Goal: Transaction & Acquisition: Purchase product/service

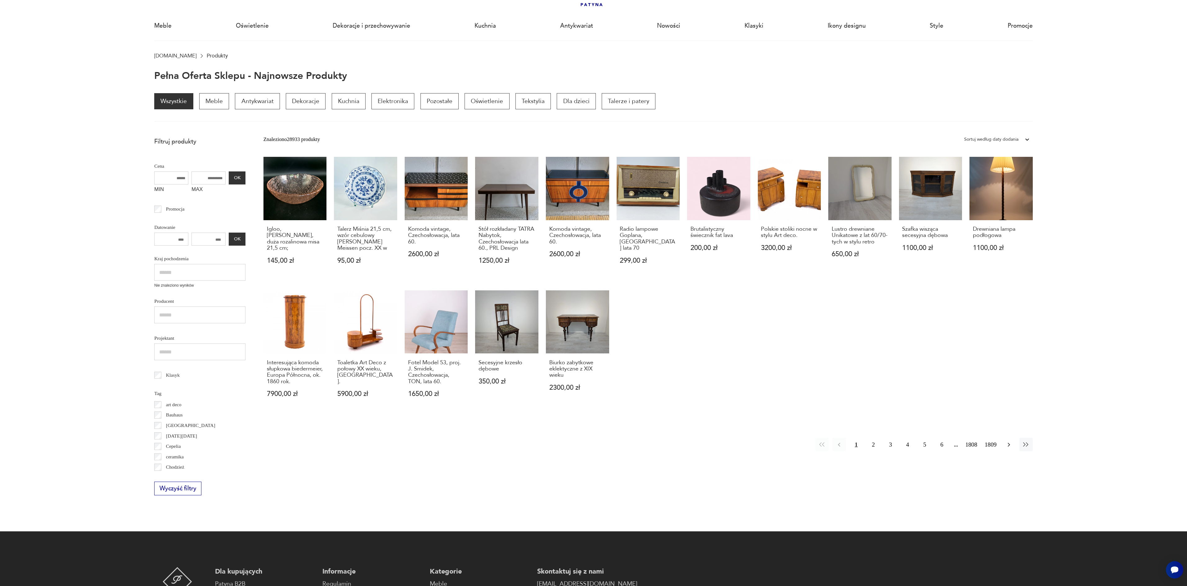
click at [1009, 446] on icon "button" at bounding box center [1009, 444] width 2 height 4
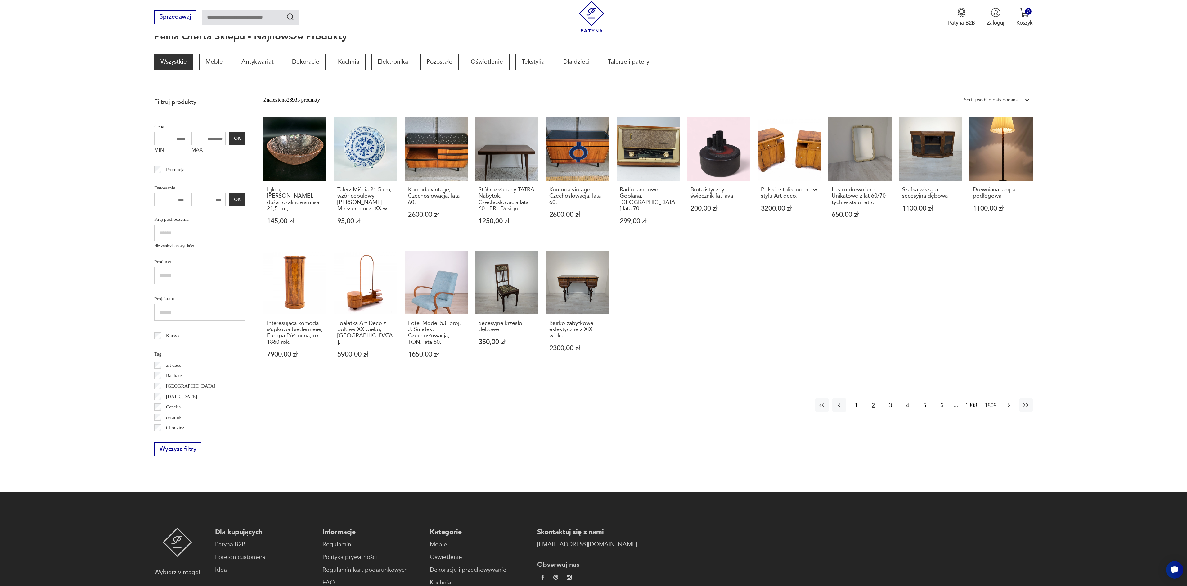
scroll to position [83, 0]
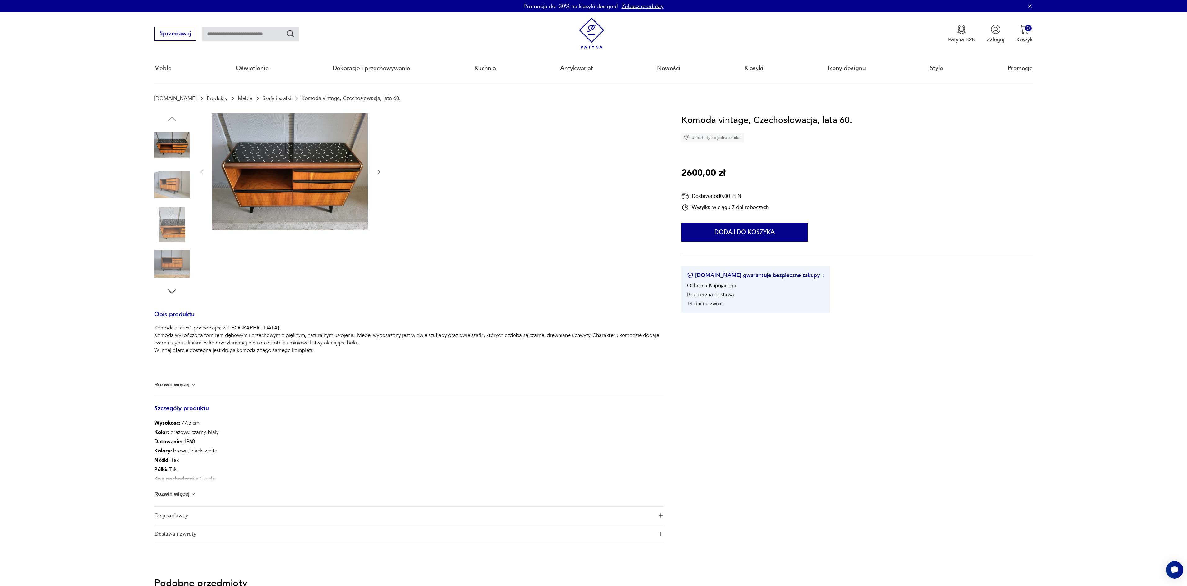
click at [181, 493] on button "Rozwiń więcej" at bounding box center [175, 494] width 42 height 6
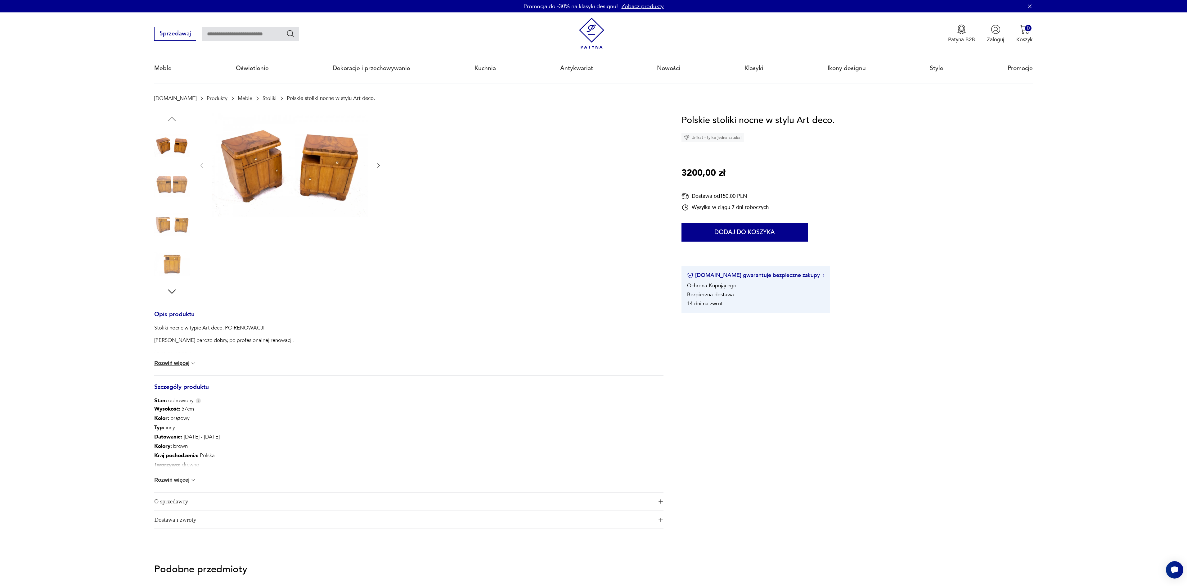
click at [174, 480] on button "Rozwiń więcej" at bounding box center [175, 480] width 42 height 6
click at [323, 173] on img at bounding box center [290, 165] width 156 height 104
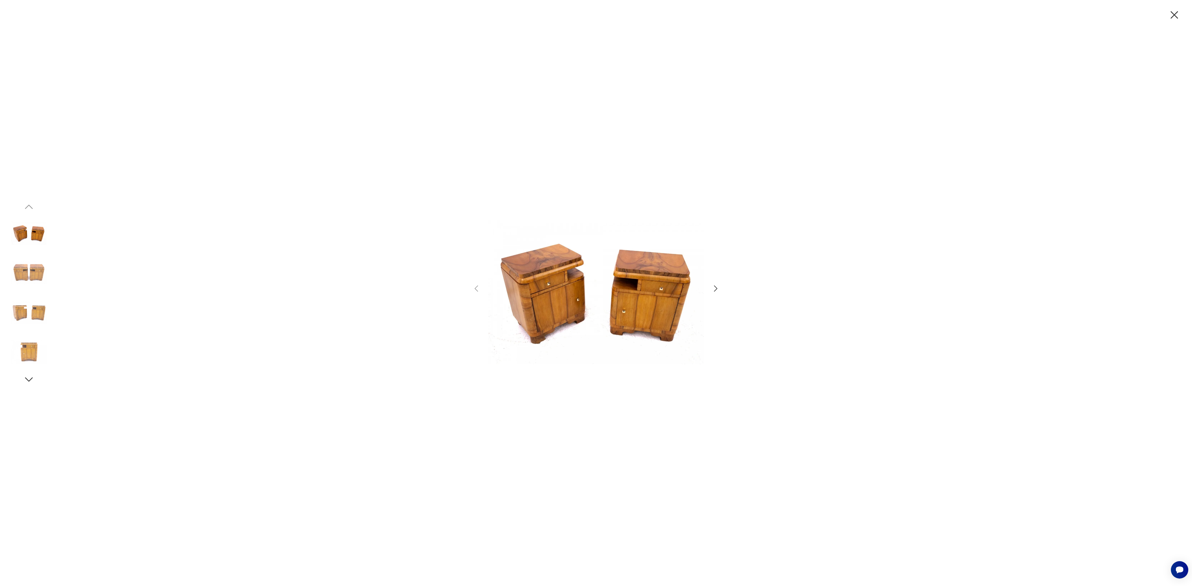
click at [659, 307] on img at bounding box center [595, 292] width 215 height 310
click at [715, 290] on icon "button" at bounding box center [715, 288] width 3 height 6
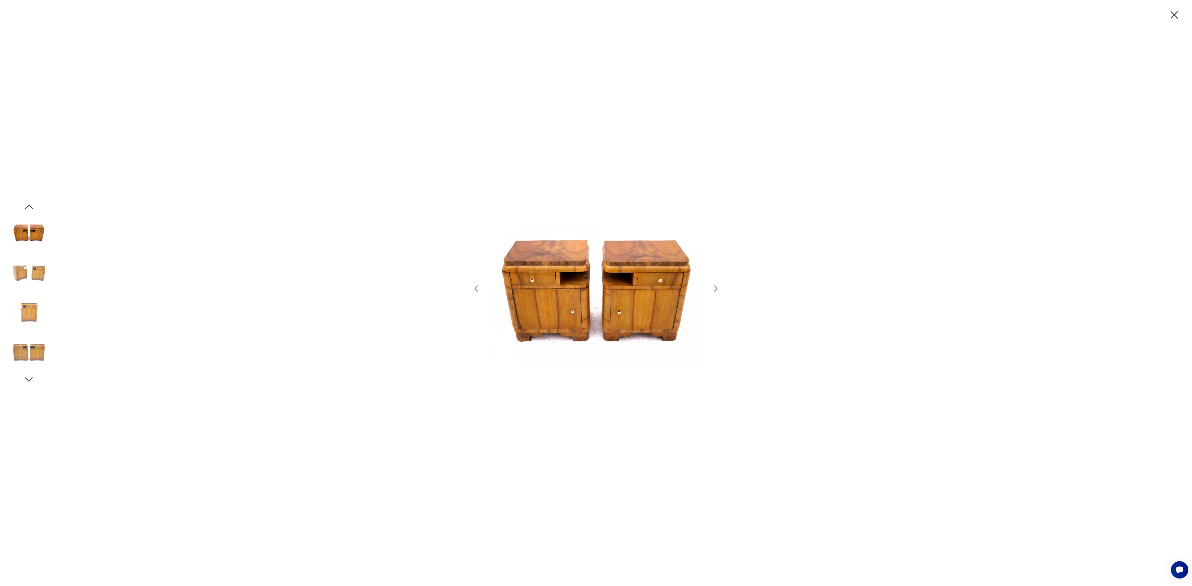
click at [715, 290] on icon "button" at bounding box center [715, 288] width 3 height 6
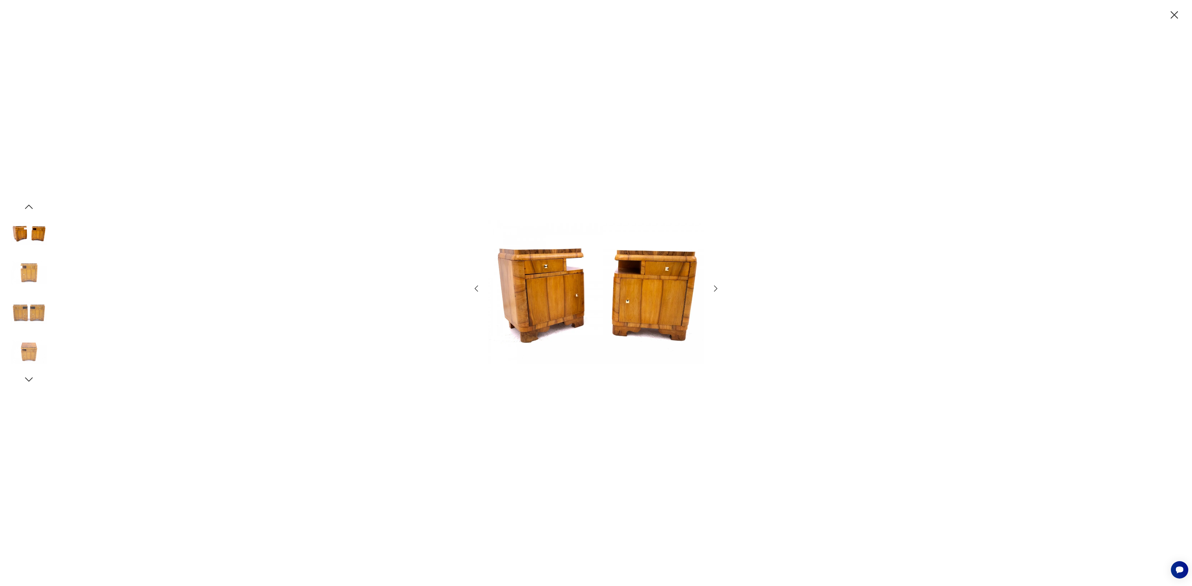
click at [715, 290] on icon "button" at bounding box center [715, 288] width 3 height 6
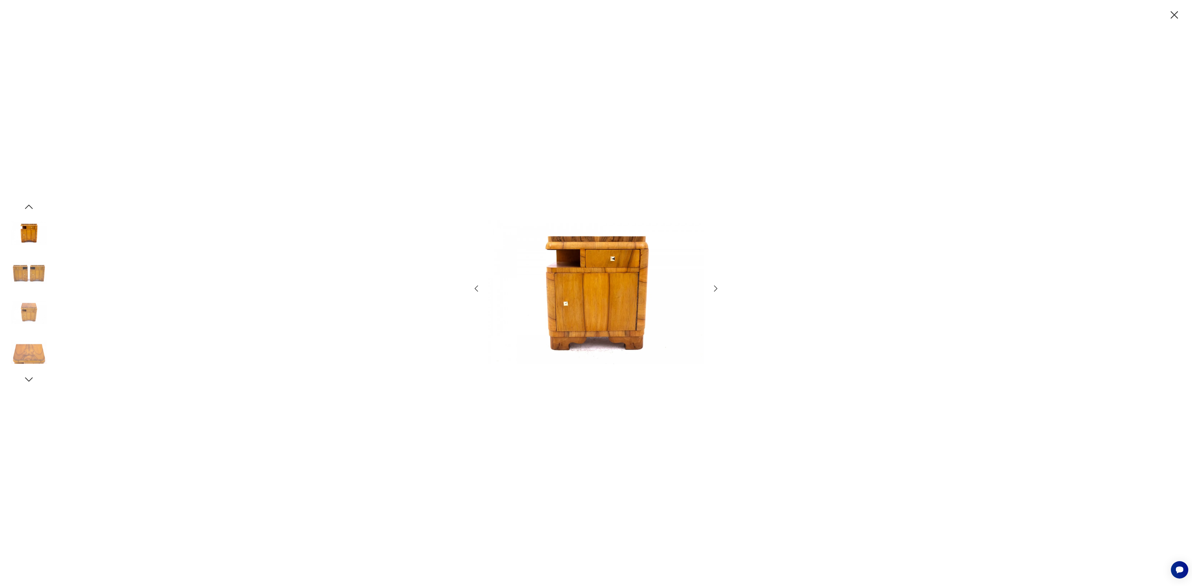
click at [715, 290] on icon "button" at bounding box center [715, 288] width 3 height 6
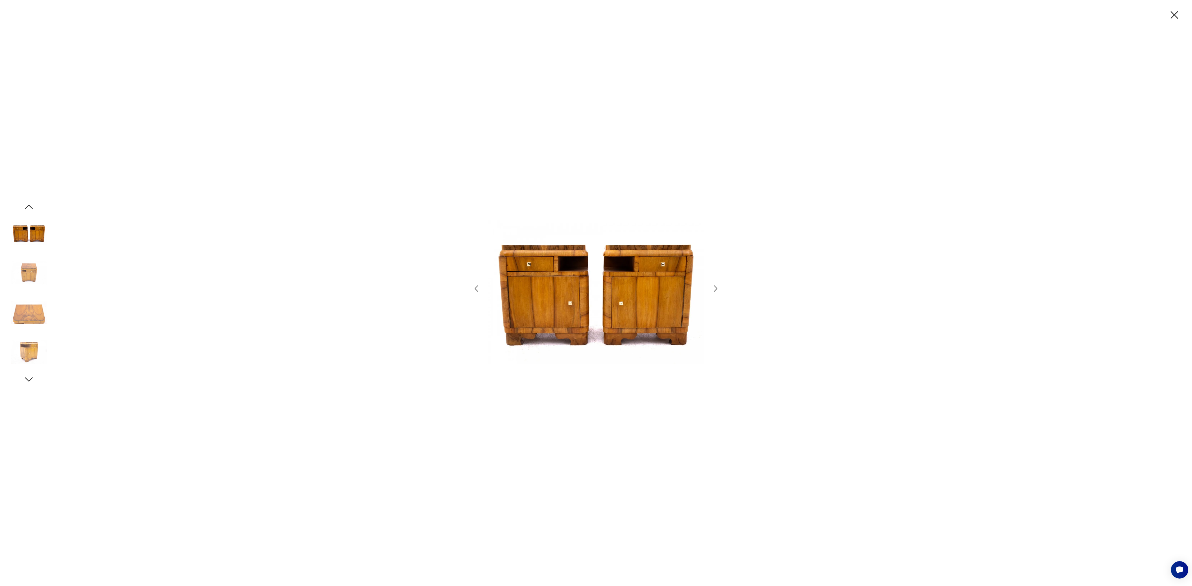
click at [715, 290] on icon "button" at bounding box center [715, 288] width 3 height 6
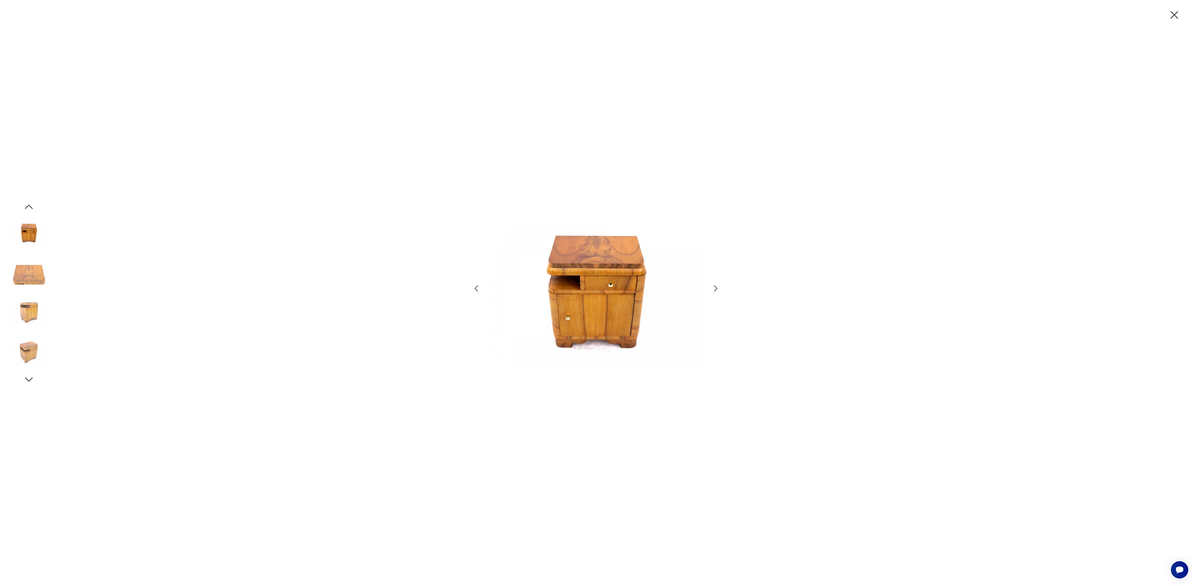
click at [715, 290] on icon "button" at bounding box center [715, 288] width 3 height 6
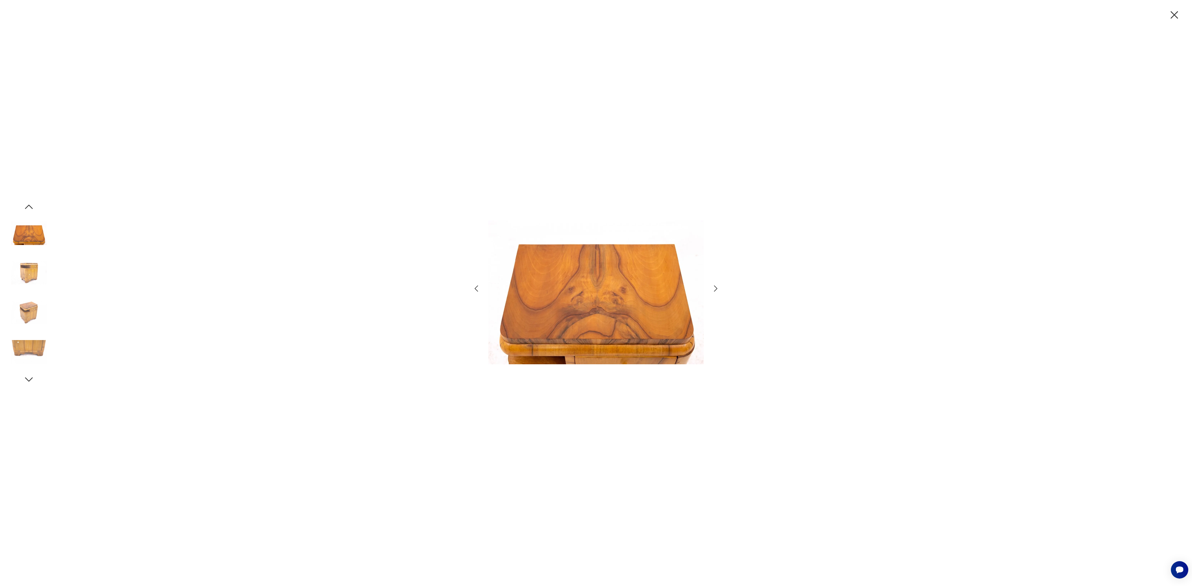
click at [715, 290] on icon "button" at bounding box center [715, 288] width 3 height 6
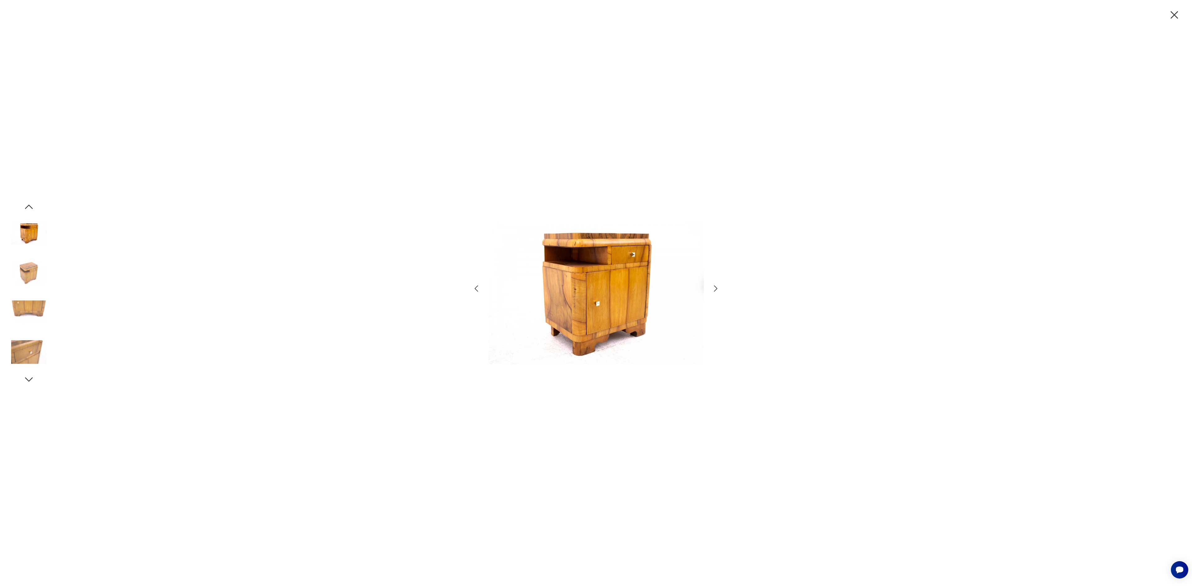
click at [715, 290] on icon "button" at bounding box center [715, 288] width 3 height 6
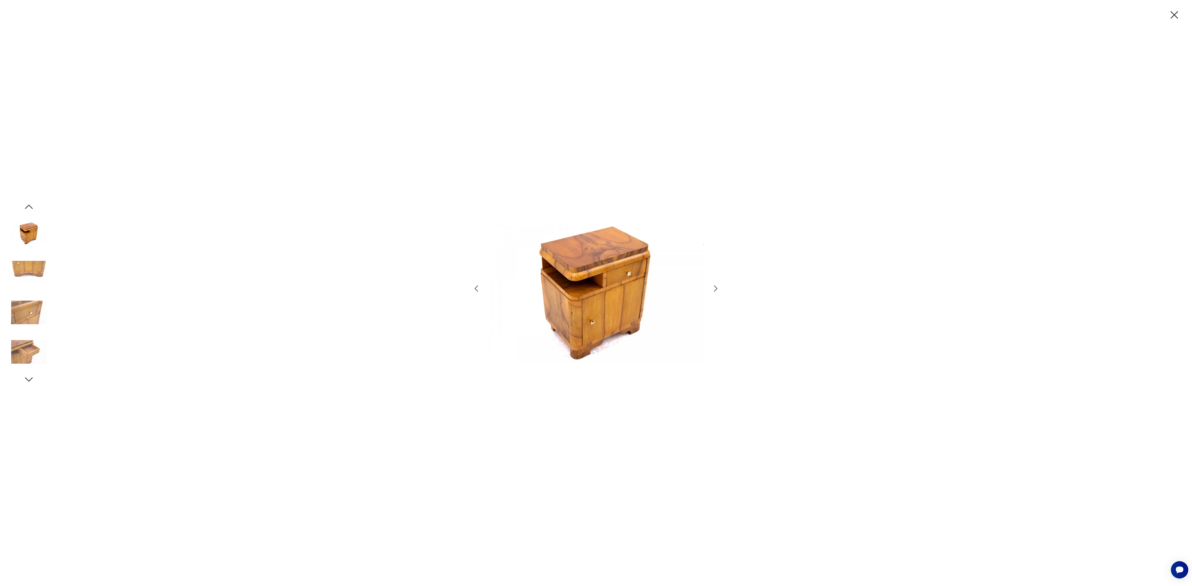
click at [715, 290] on icon "button" at bounding box center [715, 288] width 3 height 6
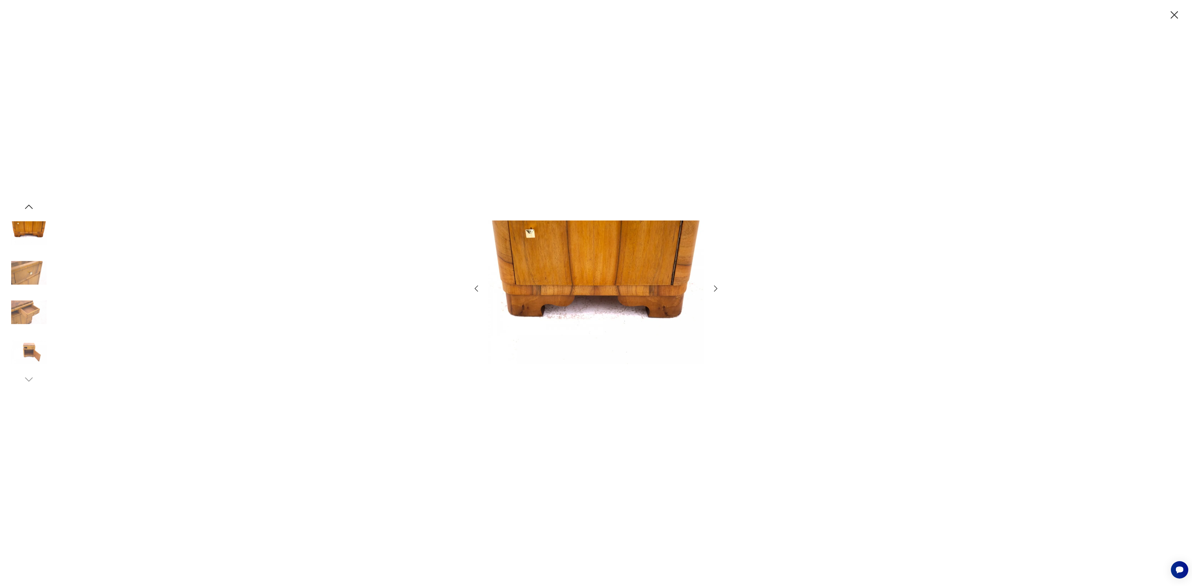
click at [715, 290] on icon "button" at bounding box center [715, 288] width 3 height 6
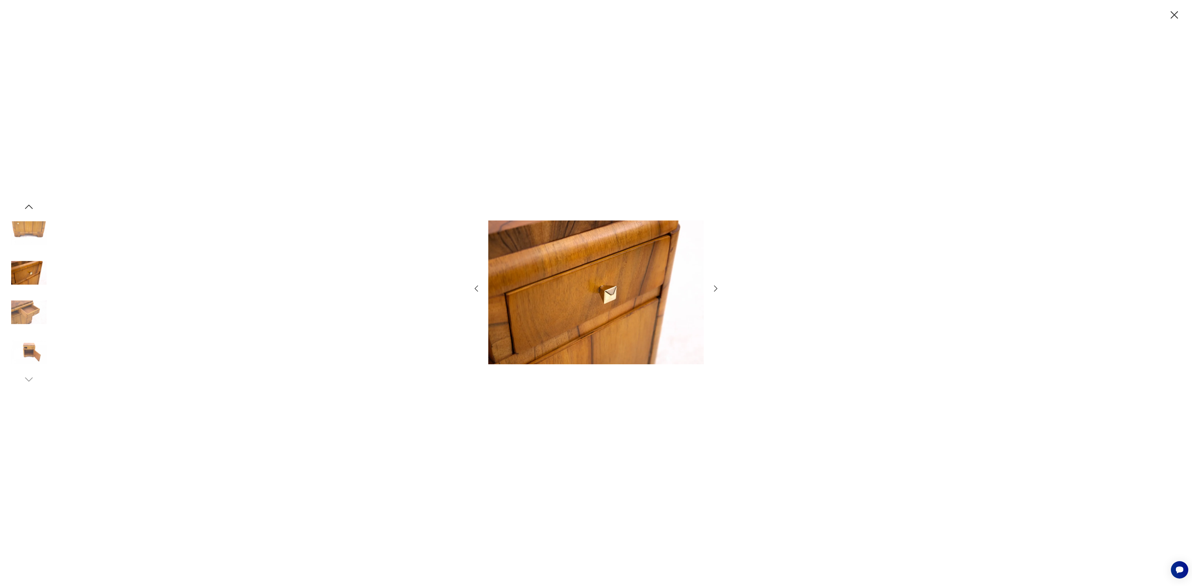
click at [715, 290] on icon "button" at bounding box center [715, 288] width 3 height 6
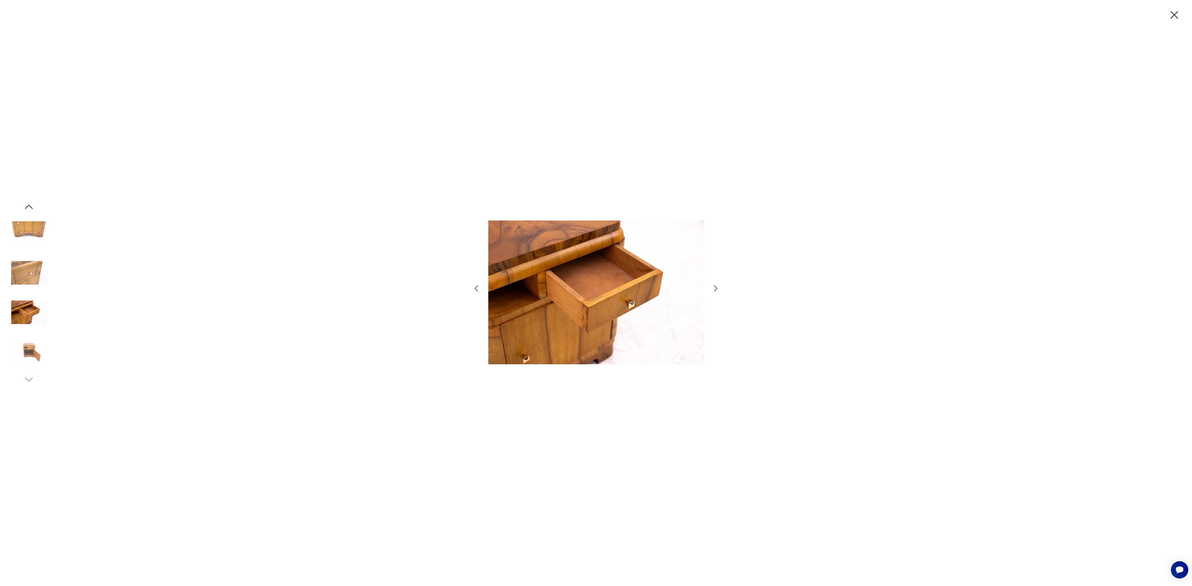
click at [715, 290] on icon "button" at bounding box center [715, 288] width 3 height 6
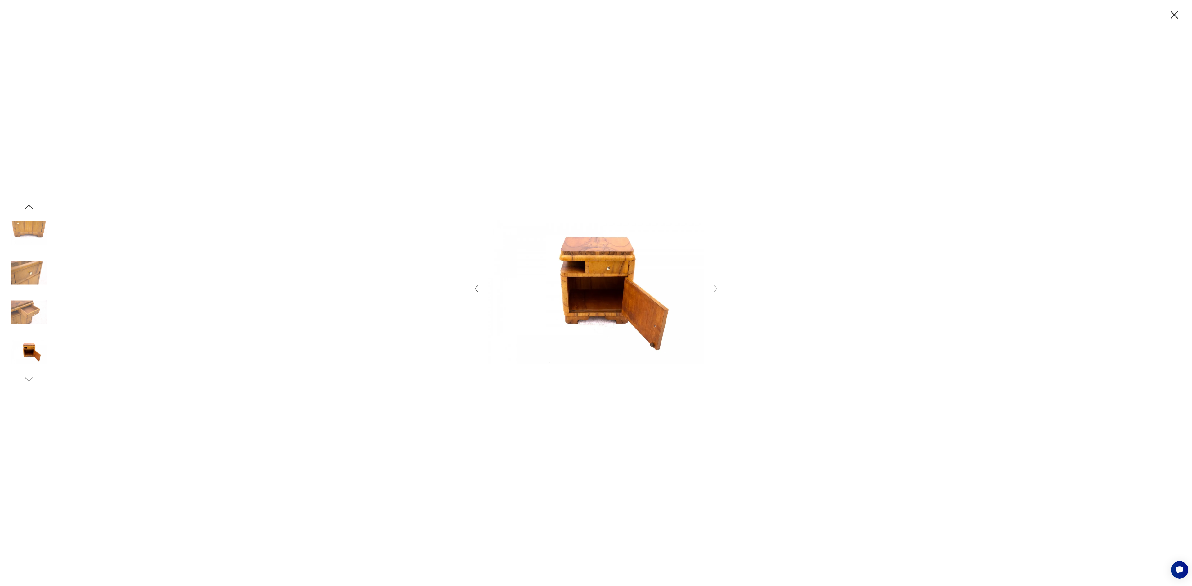
click at [1170, 13] on icon "button" at bounding box center [1174, 14] width 13 height 13
